Goal: Browse casually: Explore the website without a specific task or goal

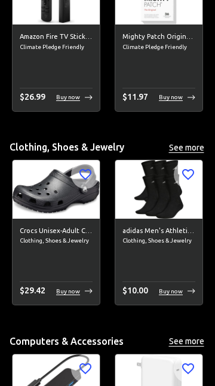
scroll to position [1745, 0]
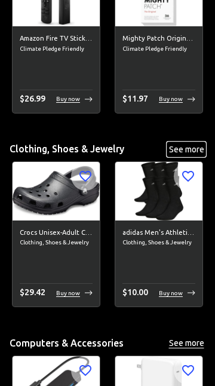
click at [197, 147] on button "See more" at bounding box center [186, 149] width 38 height 15
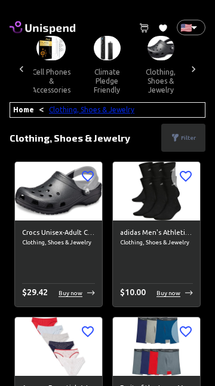
click at [49, 109] on link "Clothing, Shoes & Jewelry" at bounding box center [92, 110] width 86 height 8
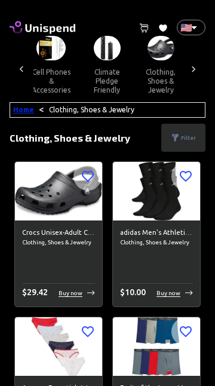
click at [24, 107] on link "Home" at bounding box center [23, 110] width 21 height 8
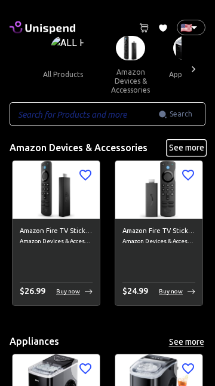
click at [191, 149] on button "See more" at bounding box center [186, 148] width 38 height 15
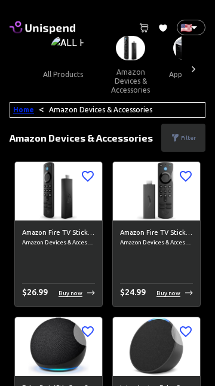
click at [31, 110] on link "Home" at bounding box center [23, 110] width 21 height 8
